Goal: Information Seeking & Learning: Learn about a topic

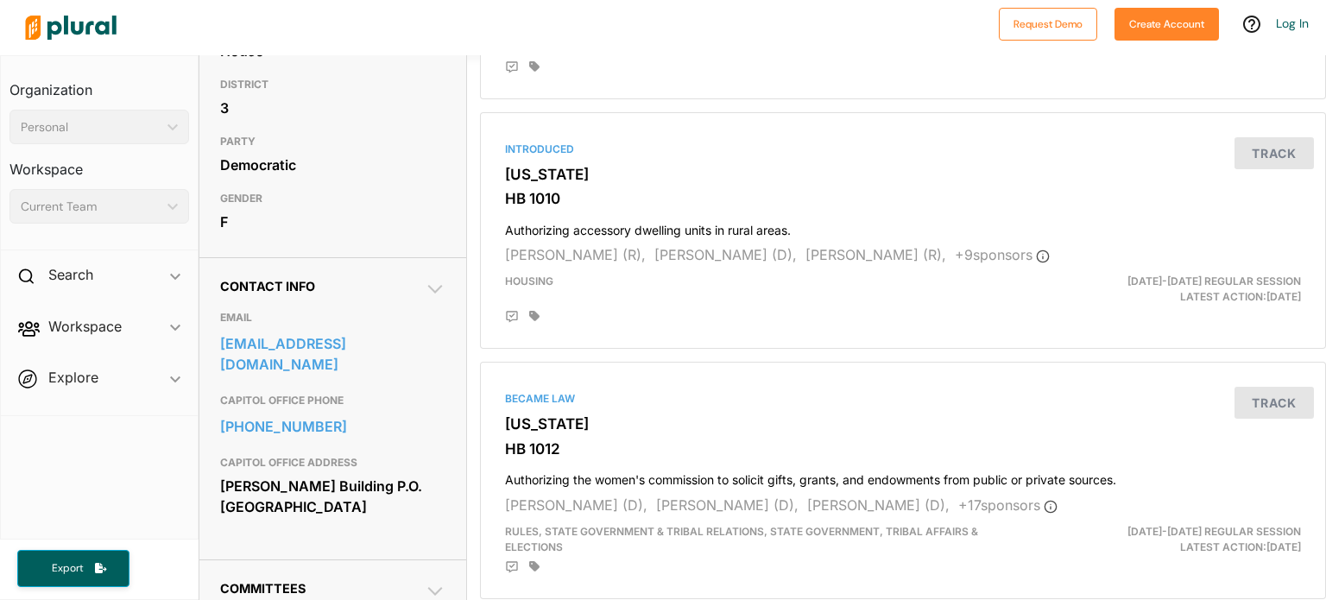
scroll to position [345, 0]
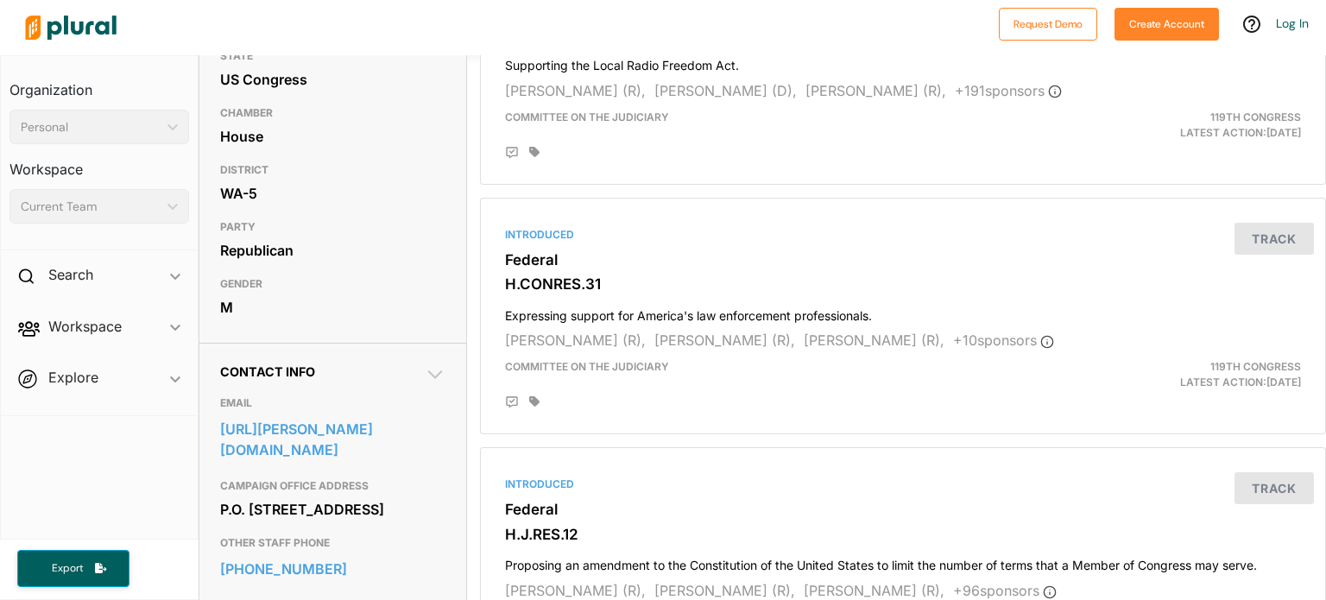
scroll to position [259, 0]
